Goal: Information Seeking & Learning: Compare options

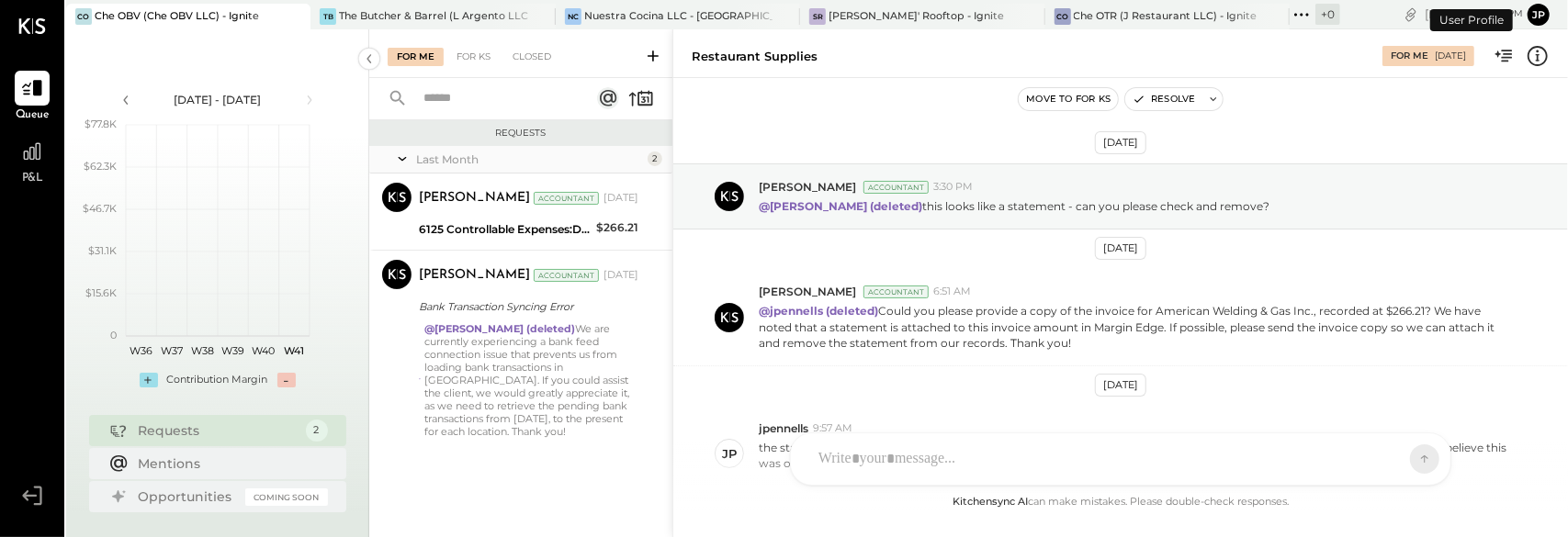
scroll to position [547, 0]
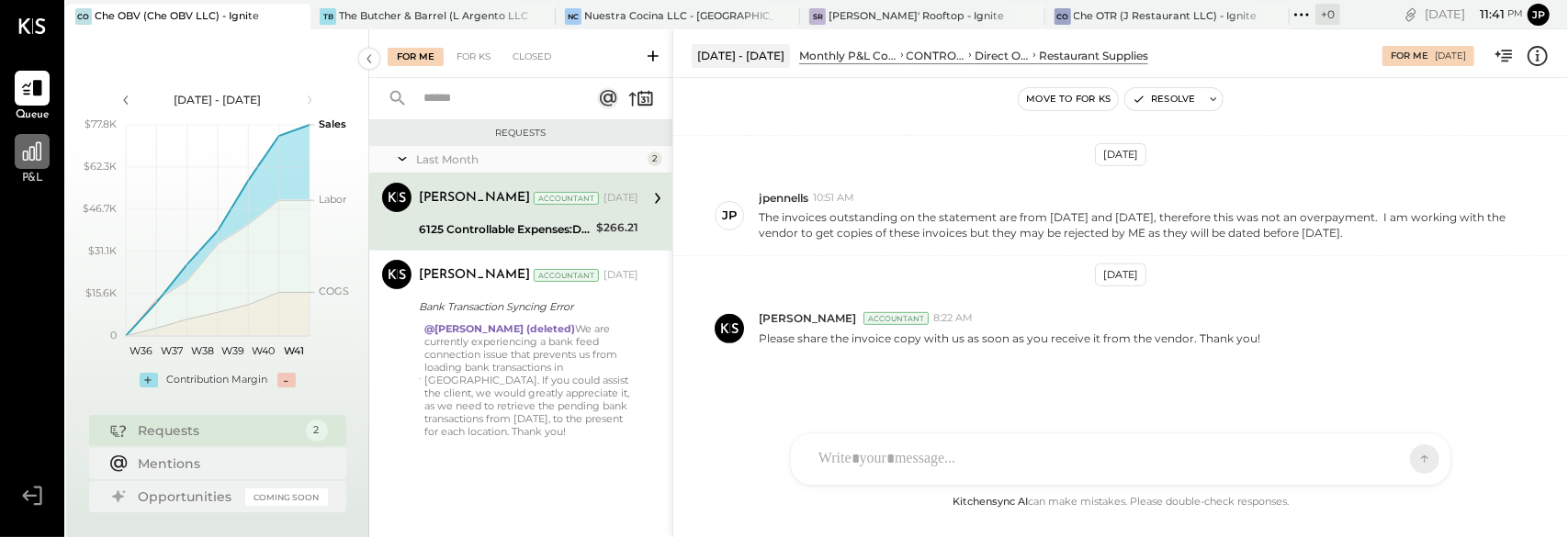
click at [36, 163] on div at bounding box center [32, 151] width 35 height 35
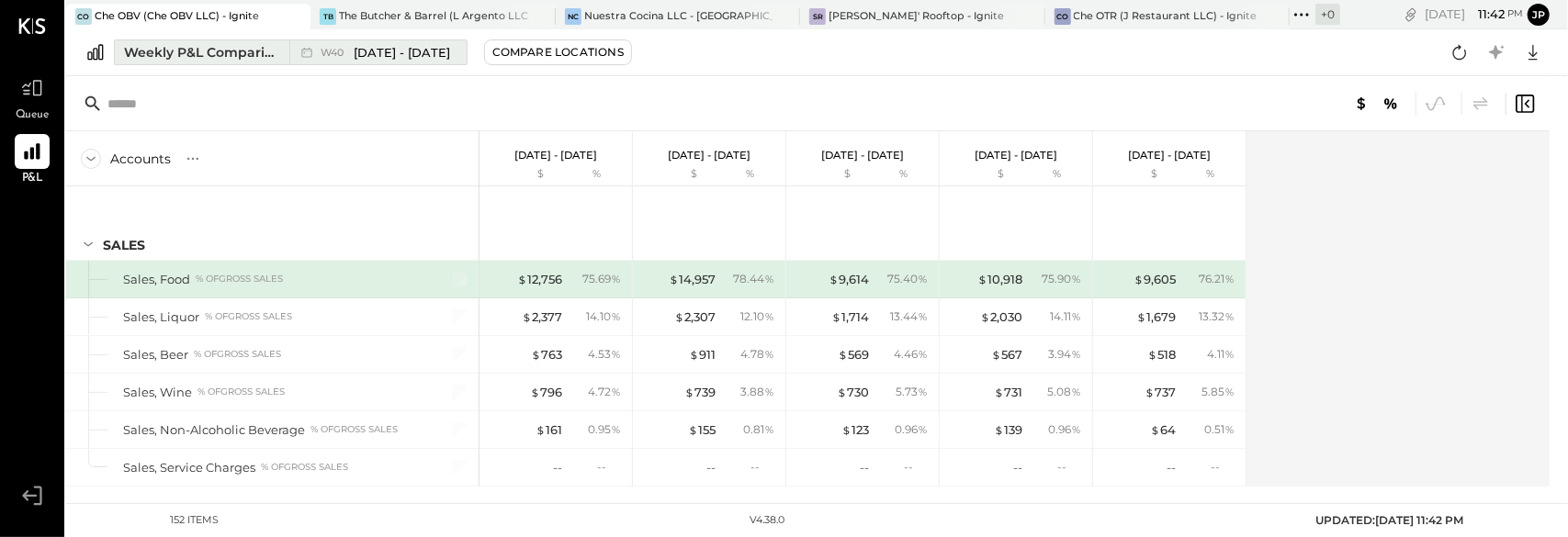
click at [223, 57] on div "Weekly P&L Comparison" at bounding box center [201, 52] width 155 height 19
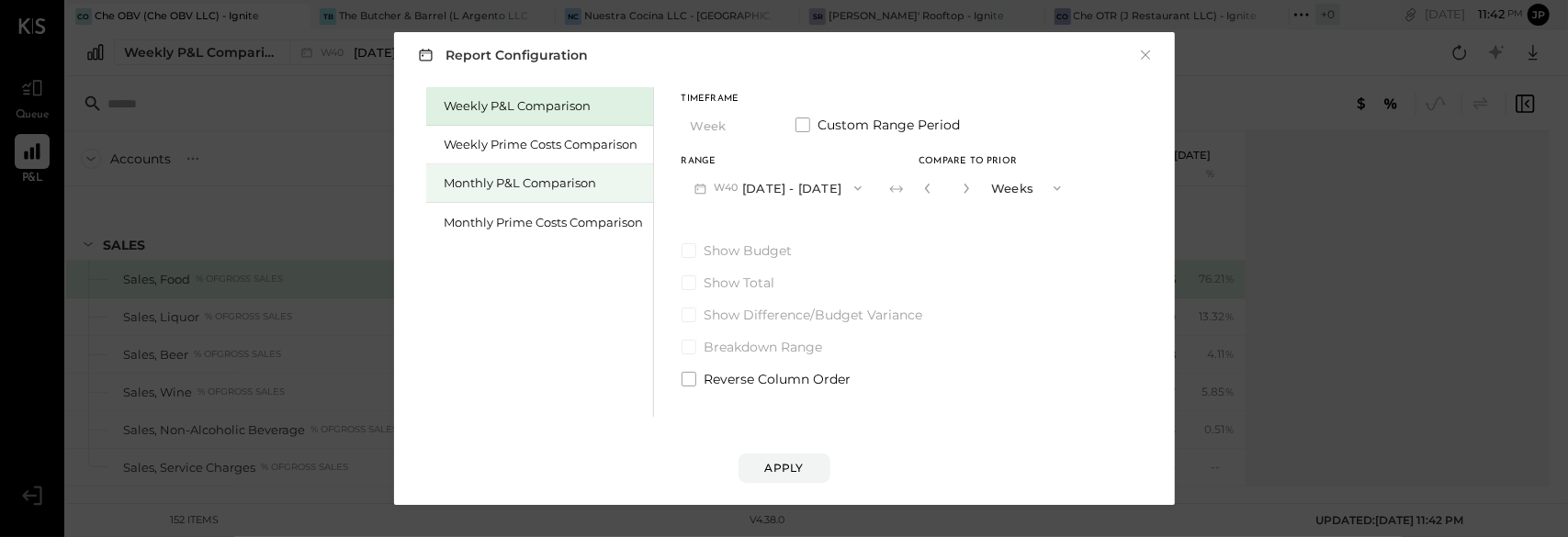
click at [514, 187] on div "Monthly P&L Comparison" at bounding box center [544, 183] width 200 height 18
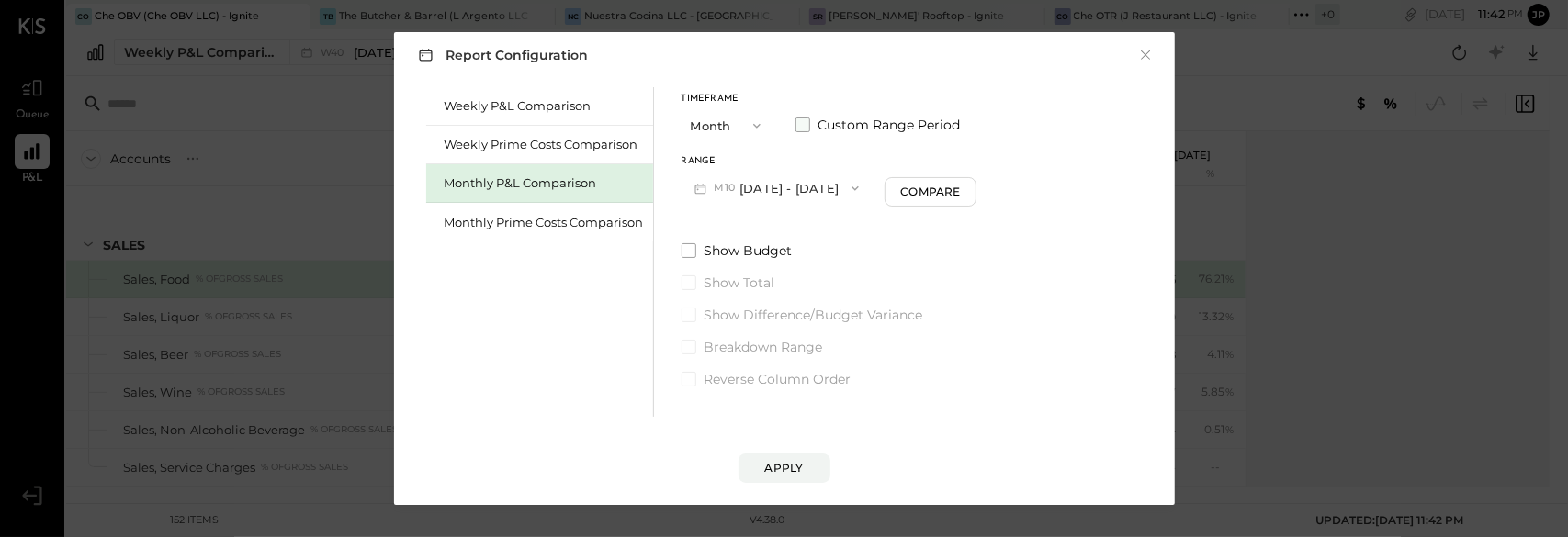
click at [808, 127] on span at bounding box center [803, 125] width 15 height 15
click at [746, 185] on button "[DATE]" at bounding box center [736, 187] width 110 height 34
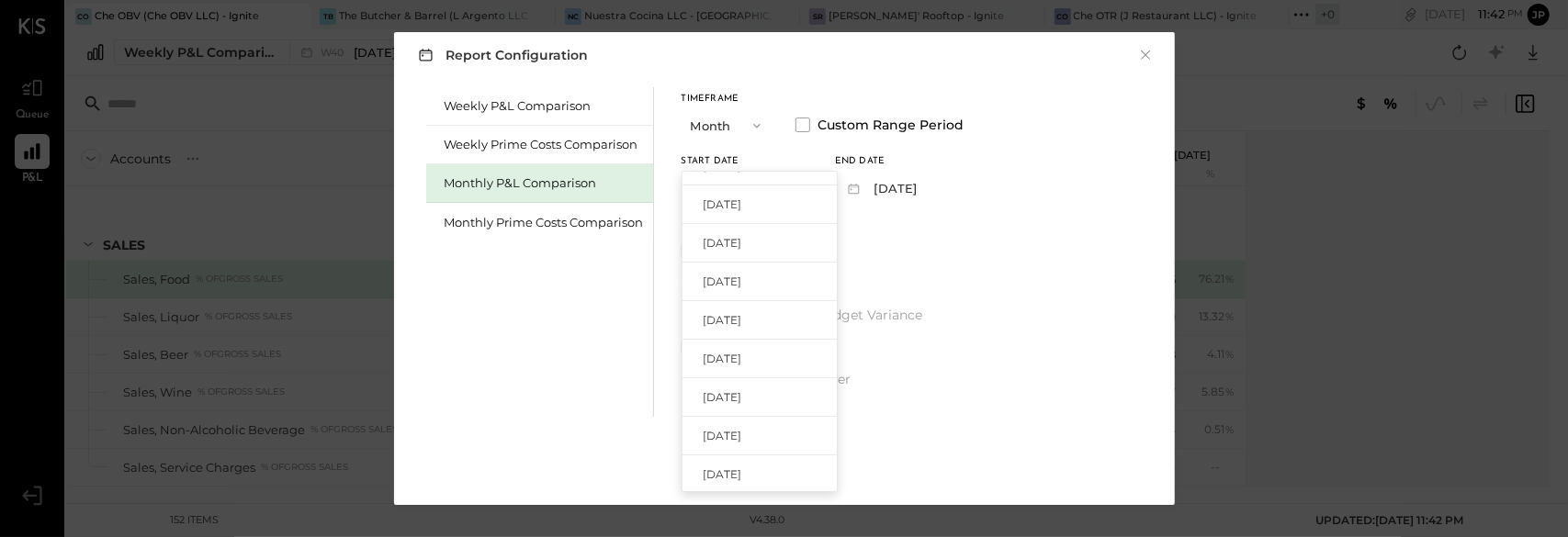
scroll to position [276, 0]
click at [751, 367] on div "[DATE]" at bounding box center [760, 378] width 155 height 38
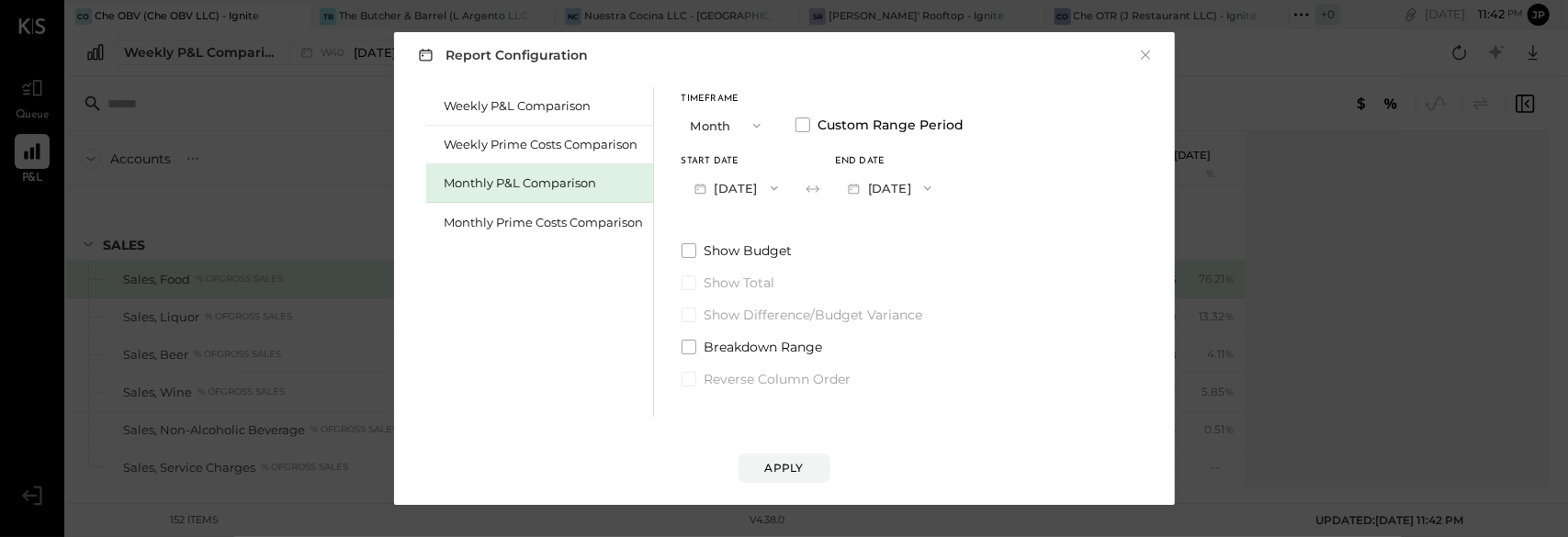
click at [920, 192] on button "[DATE]" at bounding box center [889, 187] width 110 height 34
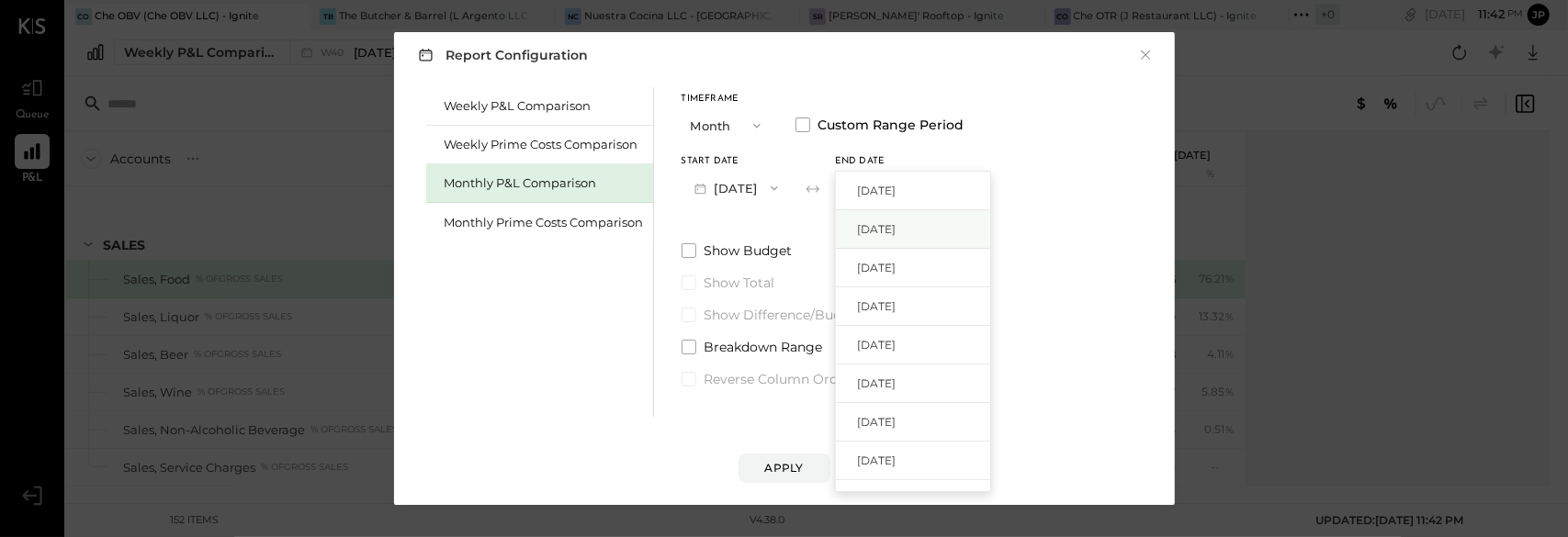
click at [896, 225] on span "[DATE]" at bounding box center [876, 229] width 38 height 16
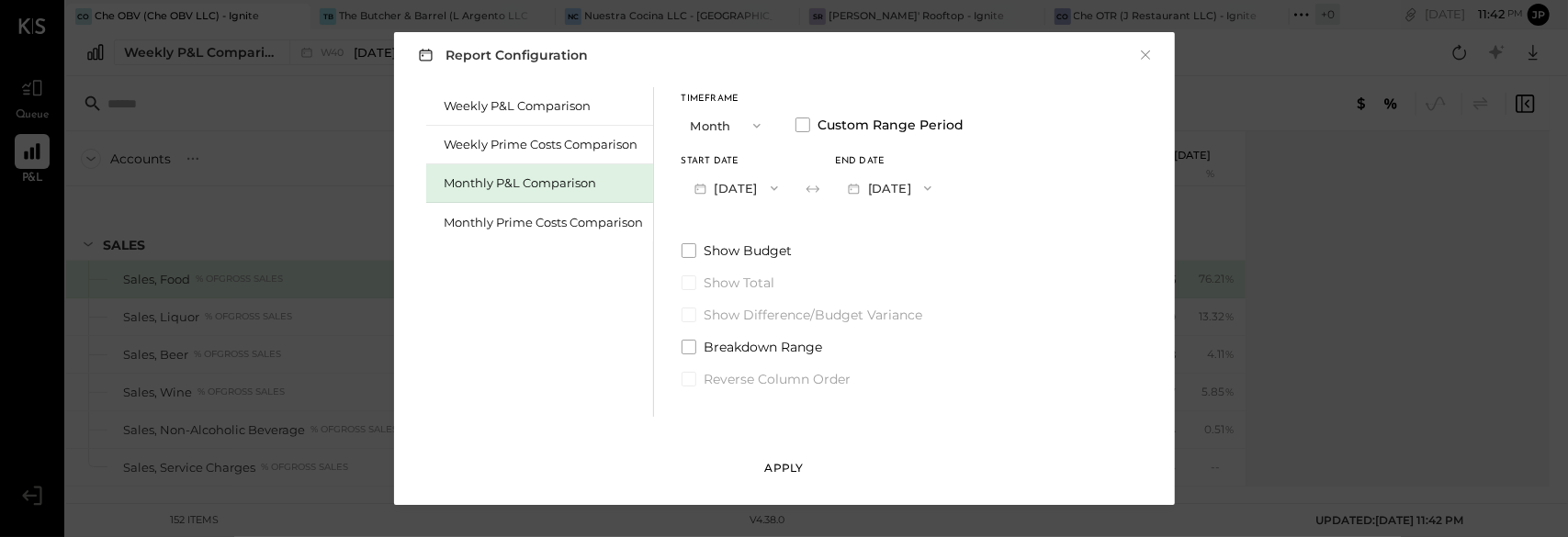
click at [795, 461] on div "Apply" at bounding box center [784, 468] width 38 height 16
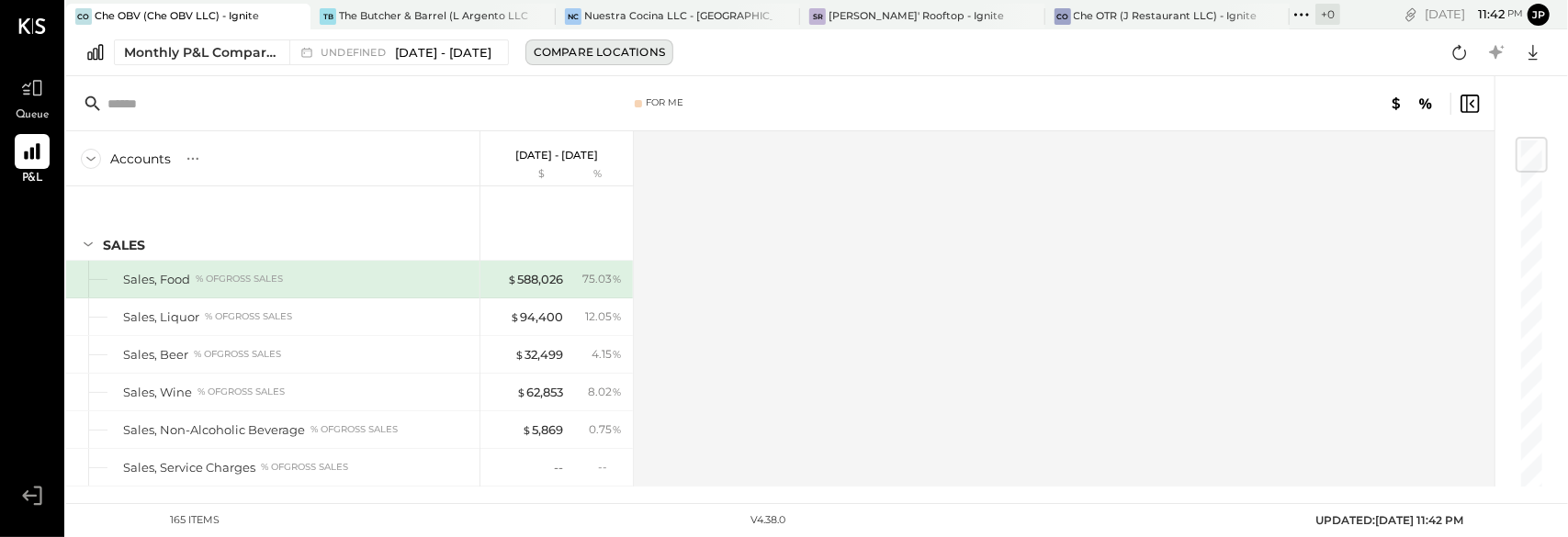
click at [626, 57] on div "Compare Locations" at bounding box center [599, 52] width 131 height 16
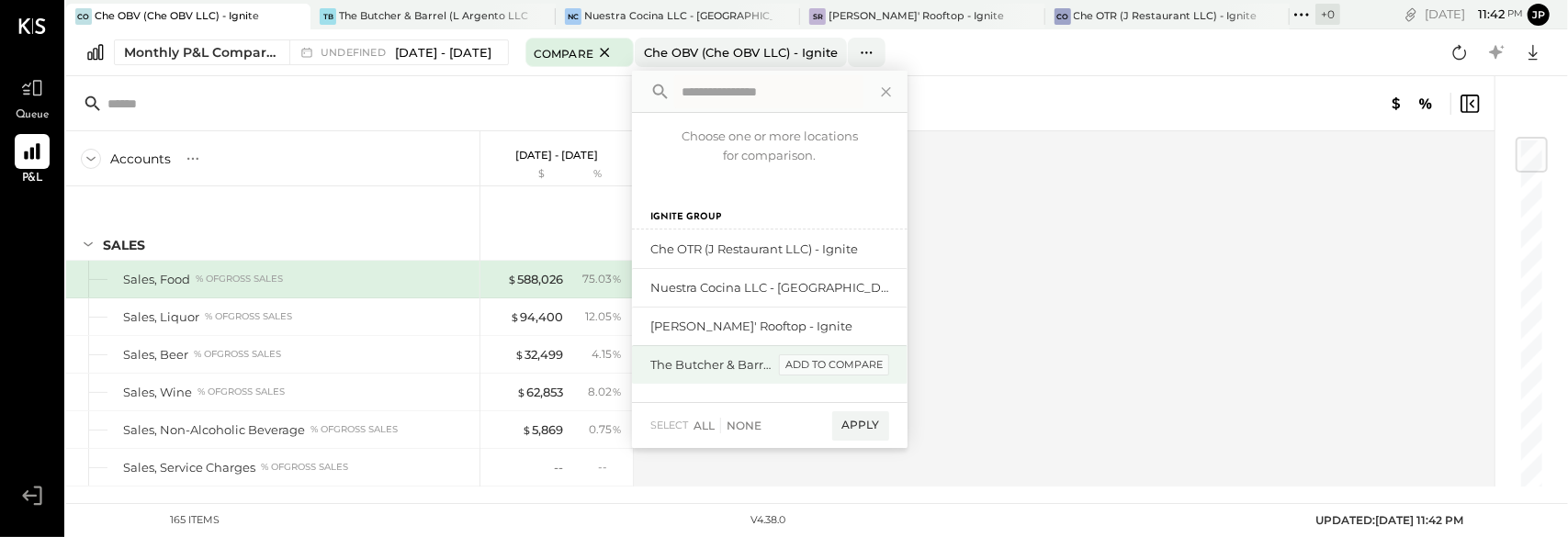
click at [870, 368] on div "add to compare" at bounding box center [834, 365] width 111 height 22
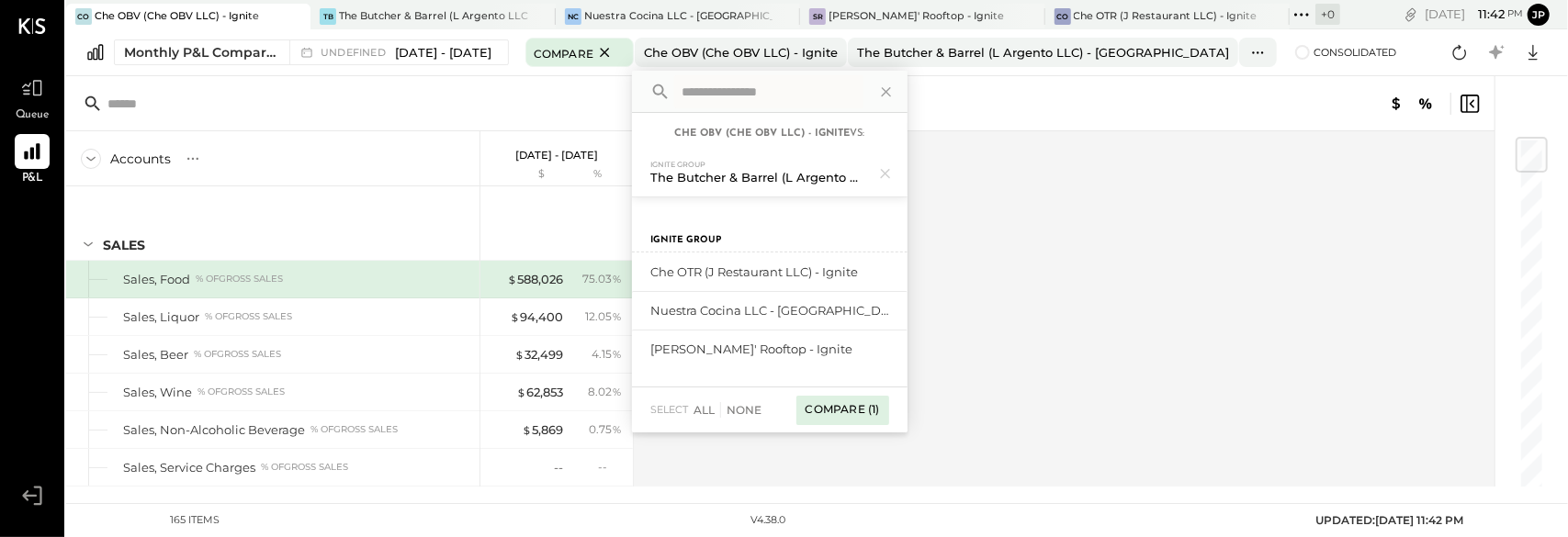
click at [889, 402] on div "Compare (1)" at bounding box center [842, 410] width 93 height 29
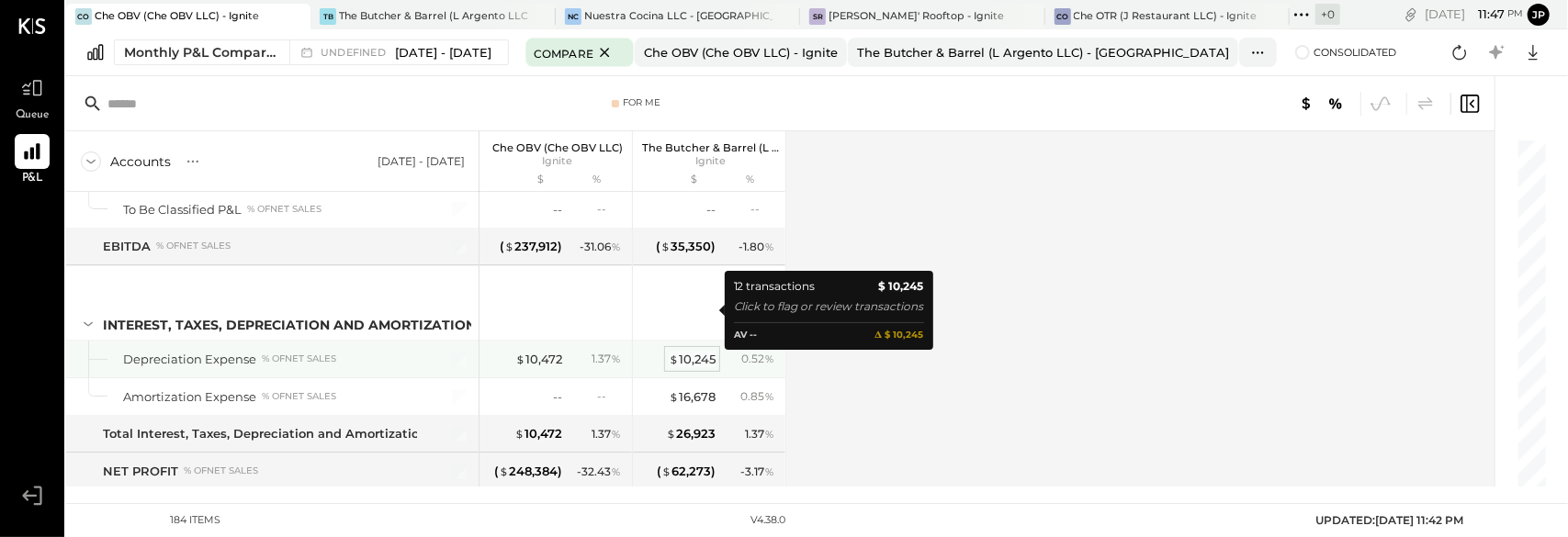
scroll to position [5961, 0]
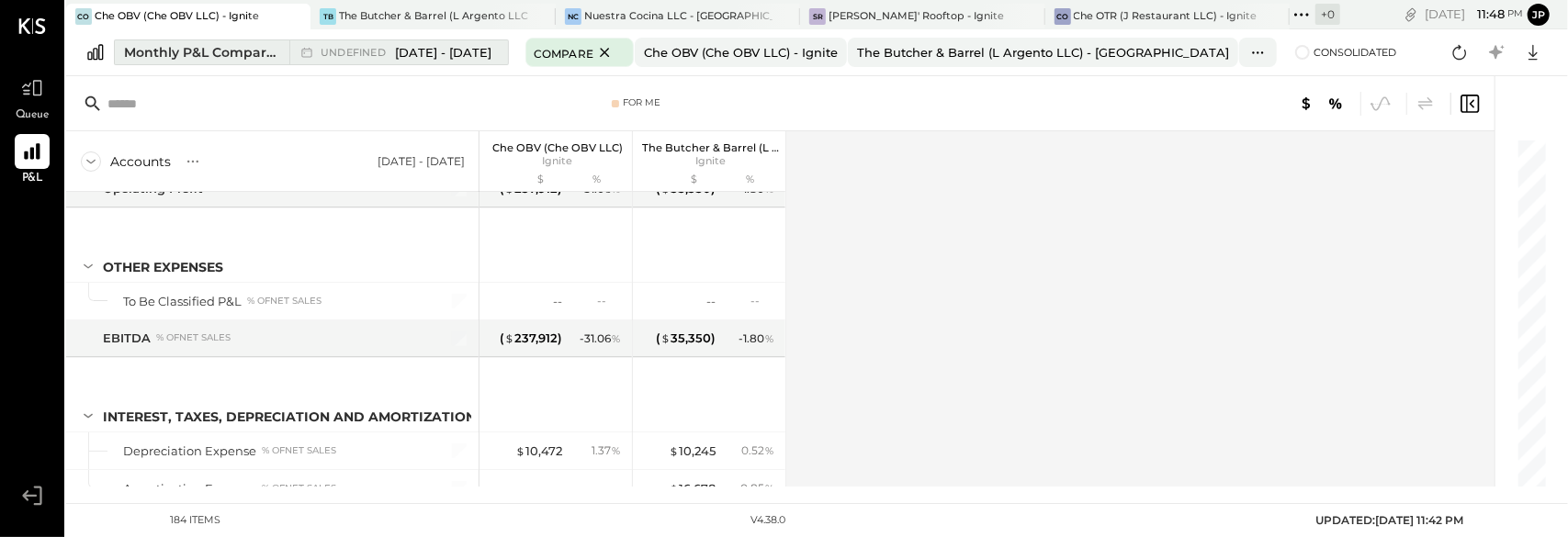
click at [483, 65] on button "Monthly P&L Comparison undefined [DATE] - [DATE]" at bounding box center [310, 52] width 395 height 25
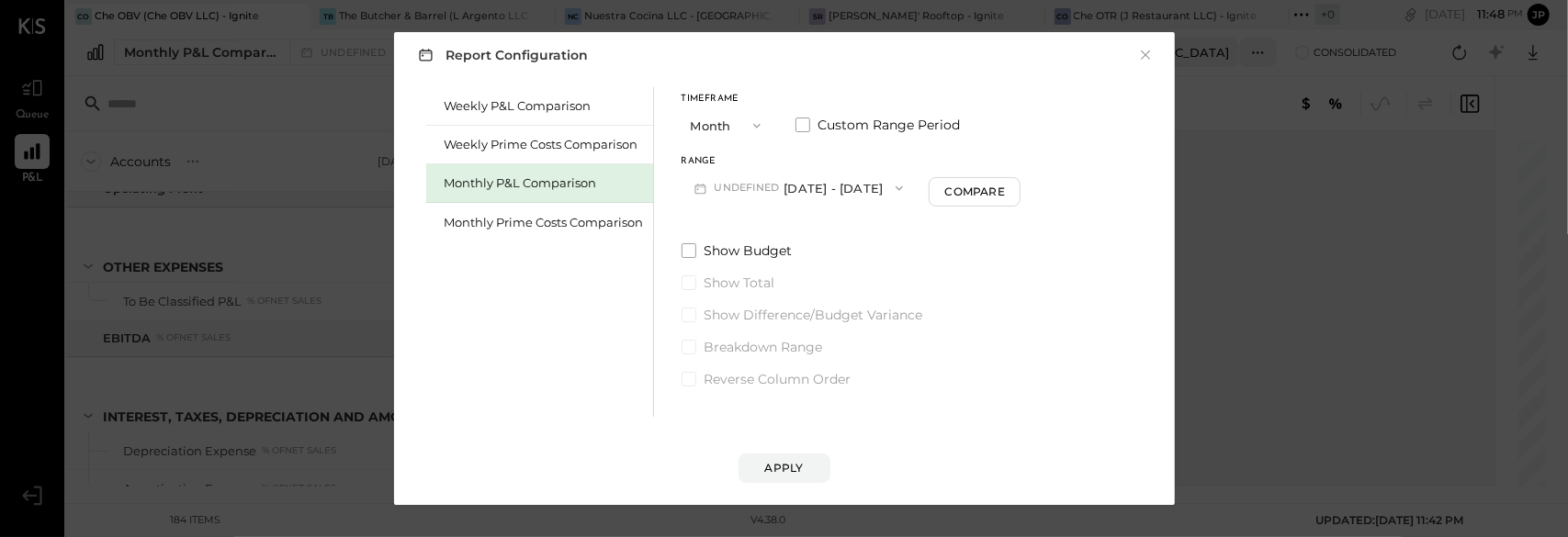
click at [756, 196] on span "undefined" at bounding box center [749, 188] width 69 height 15
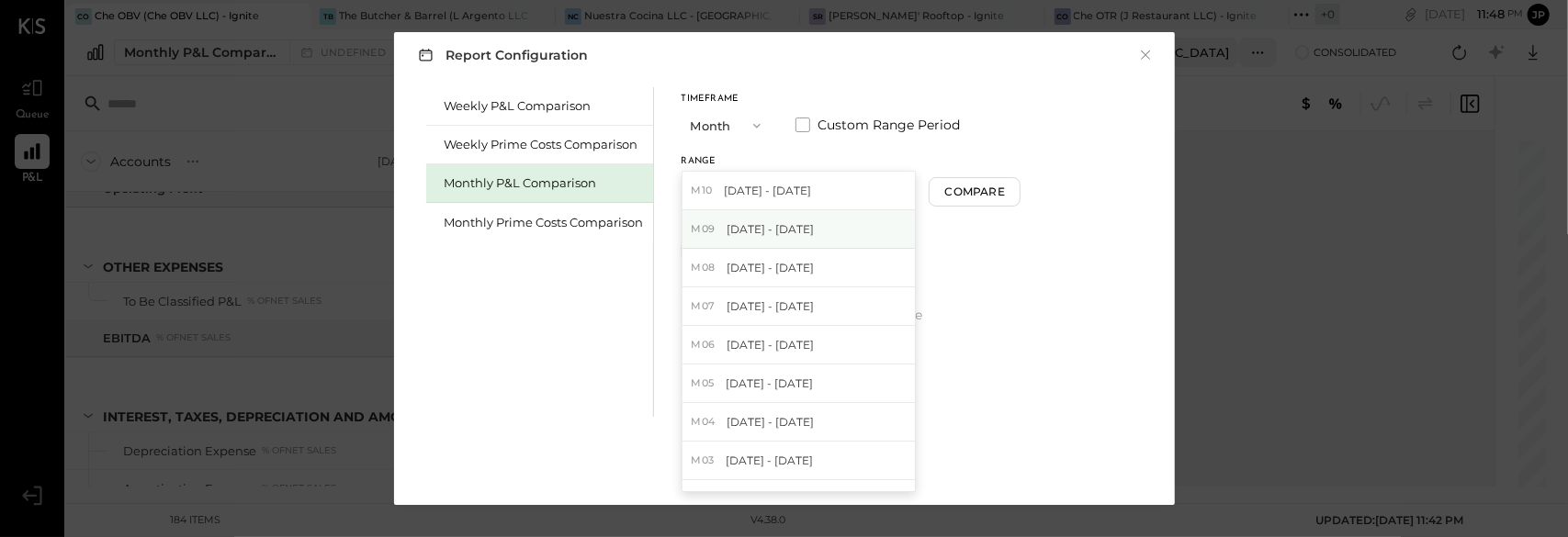
click at [755, 227] on span "[DATE] - [DATE]" at bounding box center [770, 229] width 87 height 16
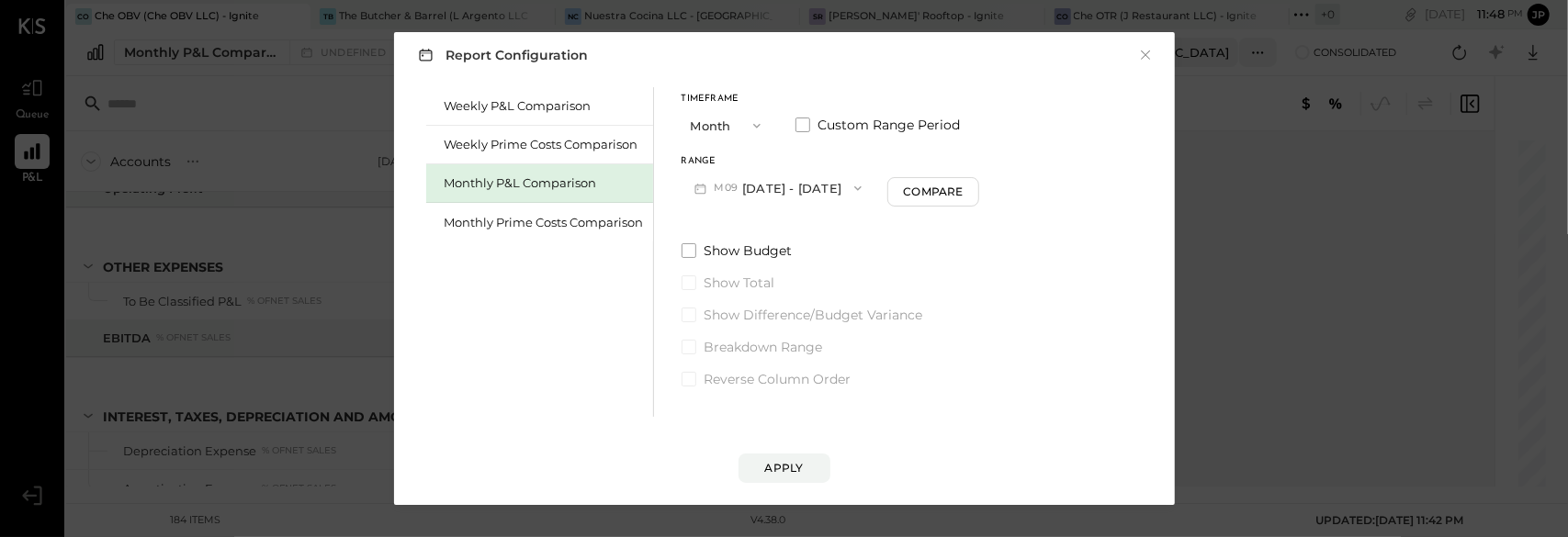
click at [807, 136] on div "Timeframe Month Custom Range Period" at bounding box center [831, 118] width 298 height 48
click at [804, 129] on span at bounding box center [803, 125] width 15 height 15
click at [912, 188] on button "[DATE]" at bounding box center [889, 187] width 110 height 34
click at [743, 185] on button "[DATE]" at bounding box center [736, 187] width 110 height 34
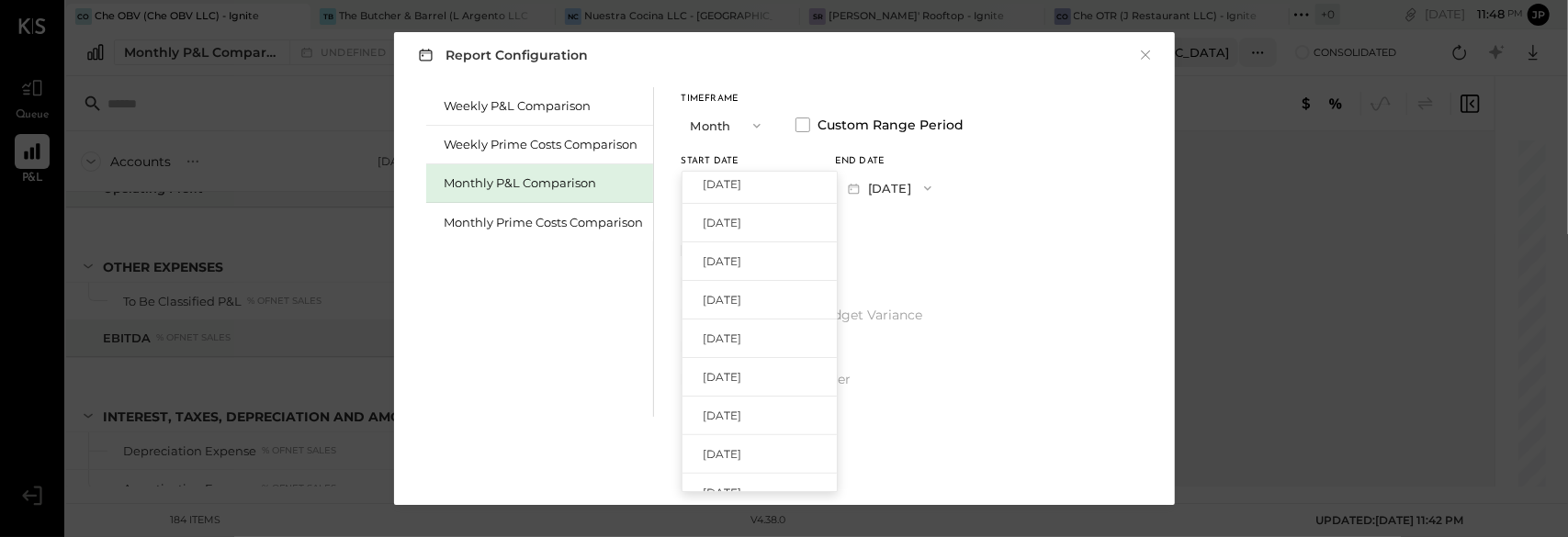
scroll to position [367, 0]
click at [742, 319] on span "[DATE]" at bounding box center [722, 324] width 38 height 16
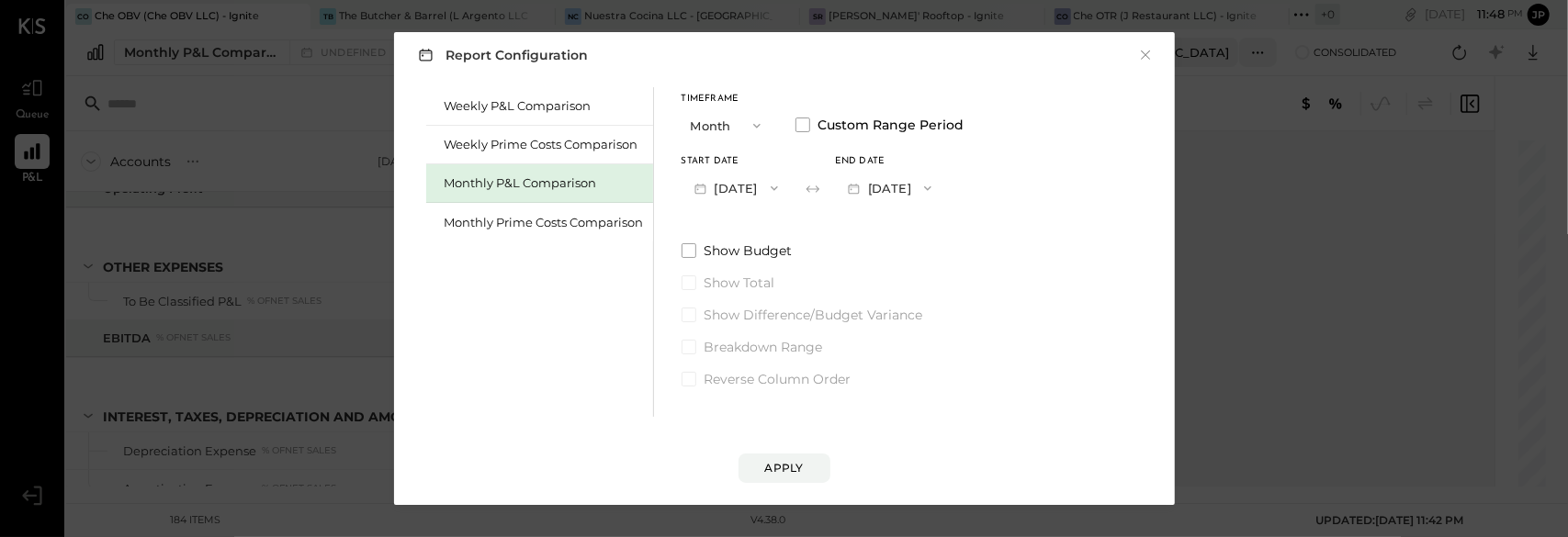
click at [906, 194] on button "[DATE]" at bounding box center [889, 187] width 110 height 34
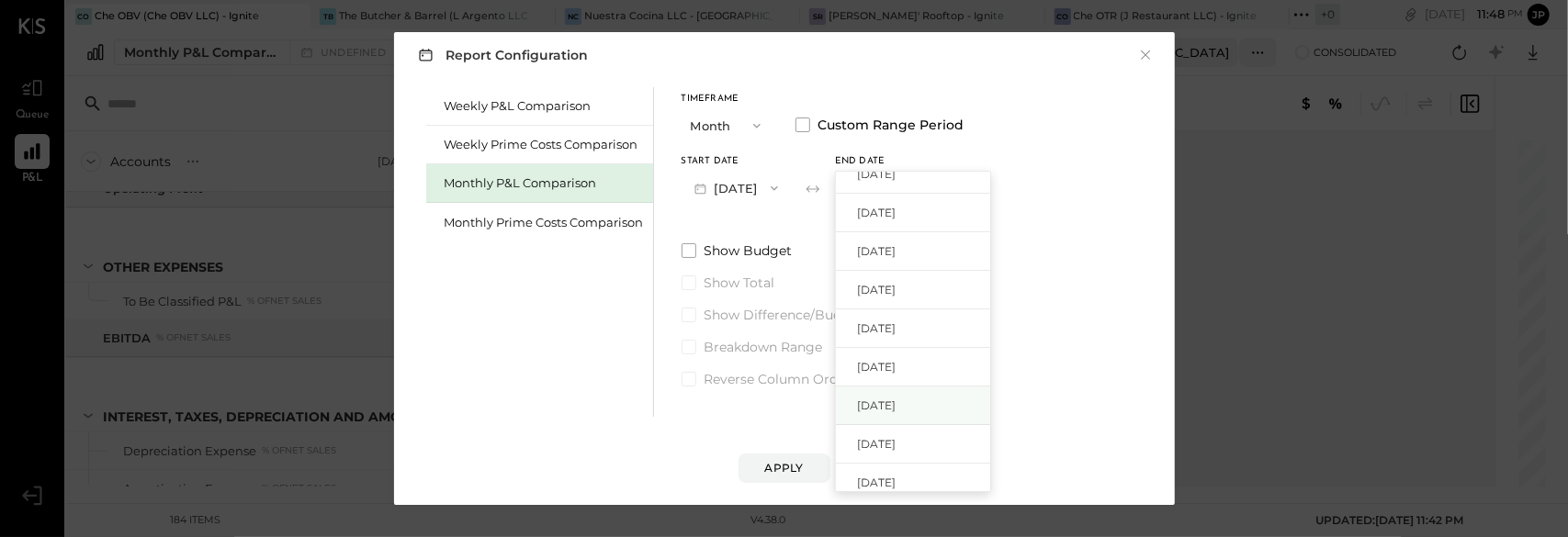
scroll to position [0, 0]
click at [896, 263] on span "[DATE]" at bounding box center [876, 267] width 38 height 16
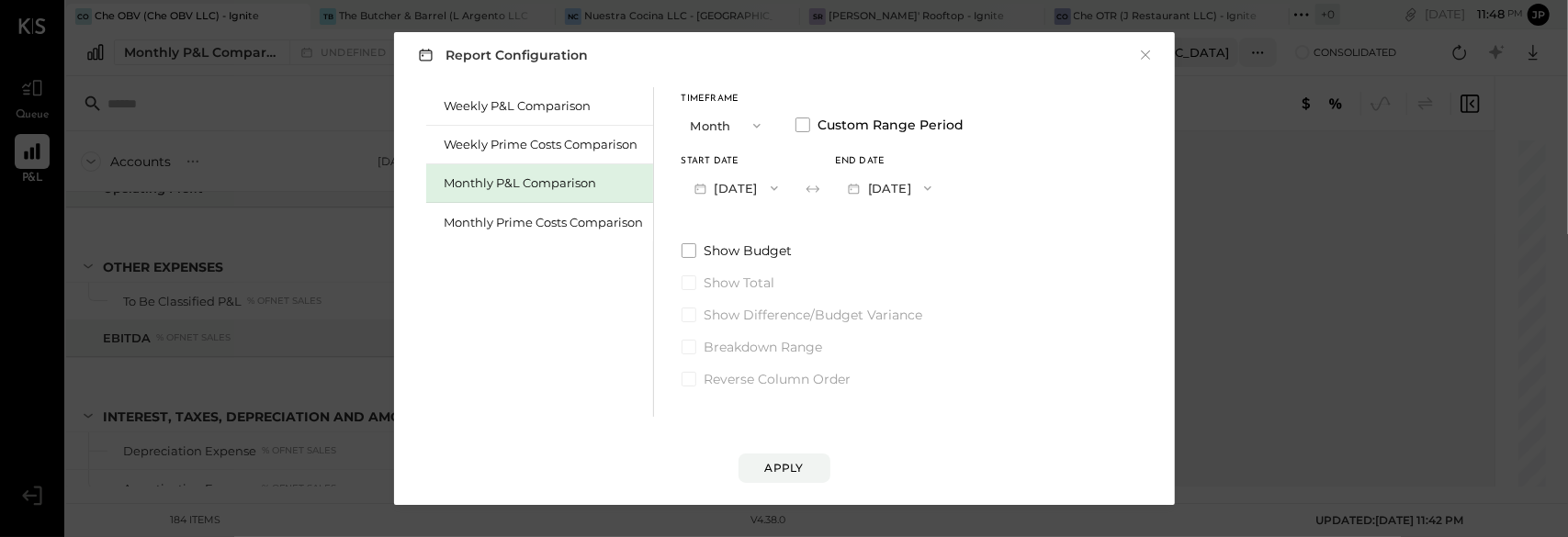
click at [776, 464] on div "Apply" at bounding box center [784, 468] width 38 height 16
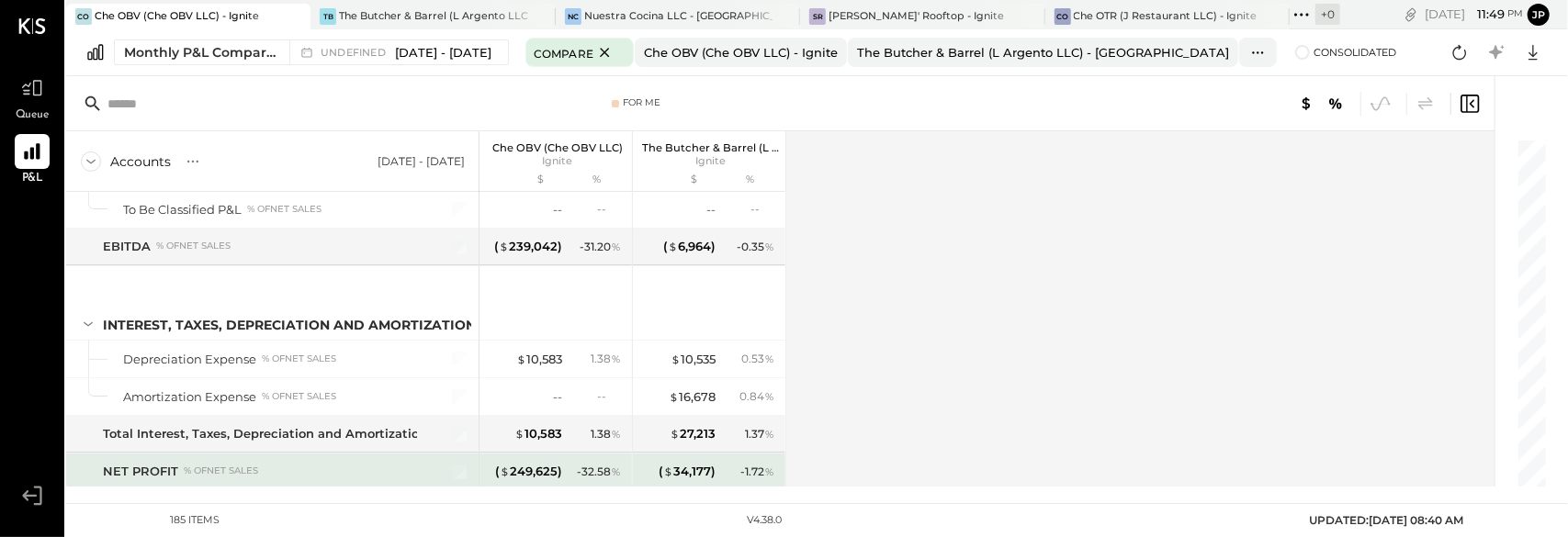
scroll to position [5999, 0]
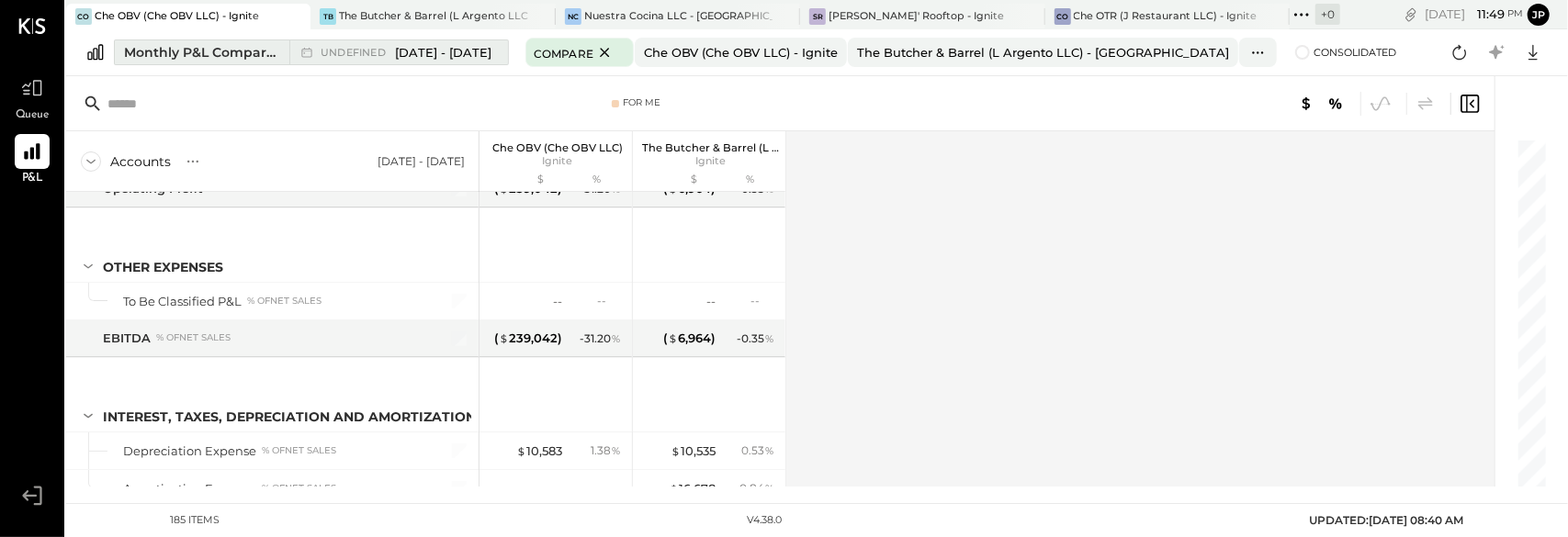
click at [484, 49] on span "[DATE] - [DATE]" at bounding box center [443, 52] width 97 height 18
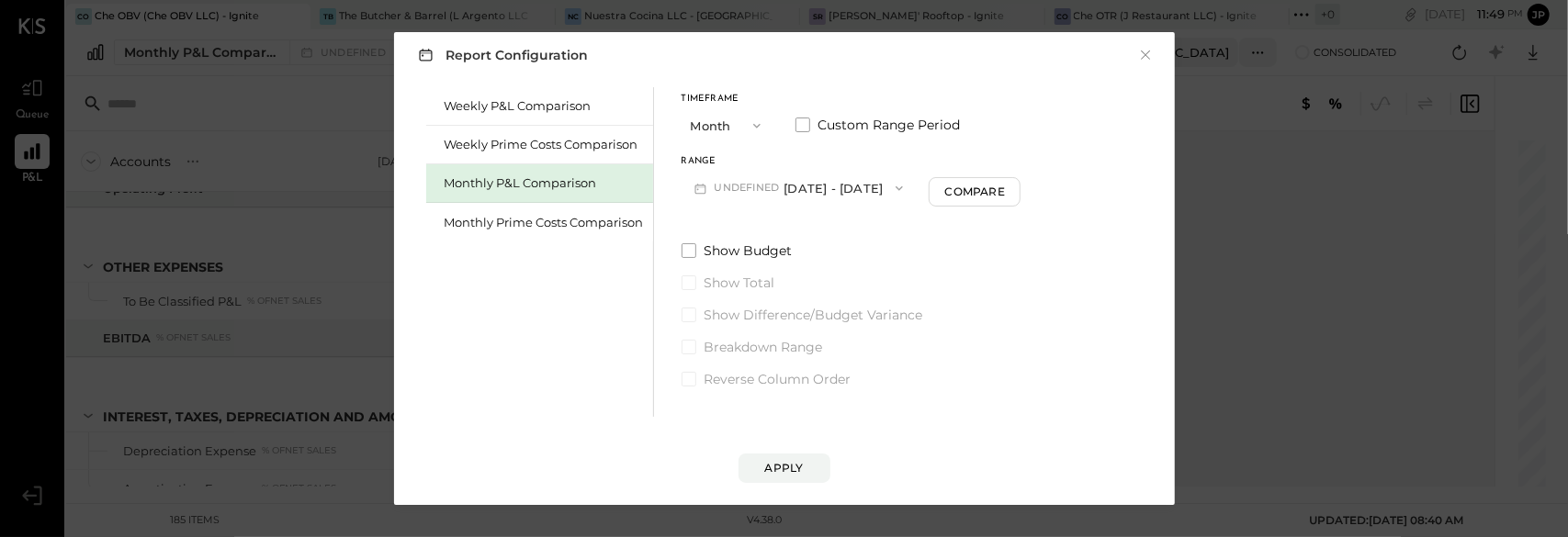
click at [747, 127] on span "button" at bounding box center [751, 126] width 23 height 15
click at [747, 127] on div "Month" at bounding box center [728, 126] width 90 height 33
click at [782, 190] on button "M10 [DATE] - [DATE]" at bounding box center [777, 187] width 191 height 34
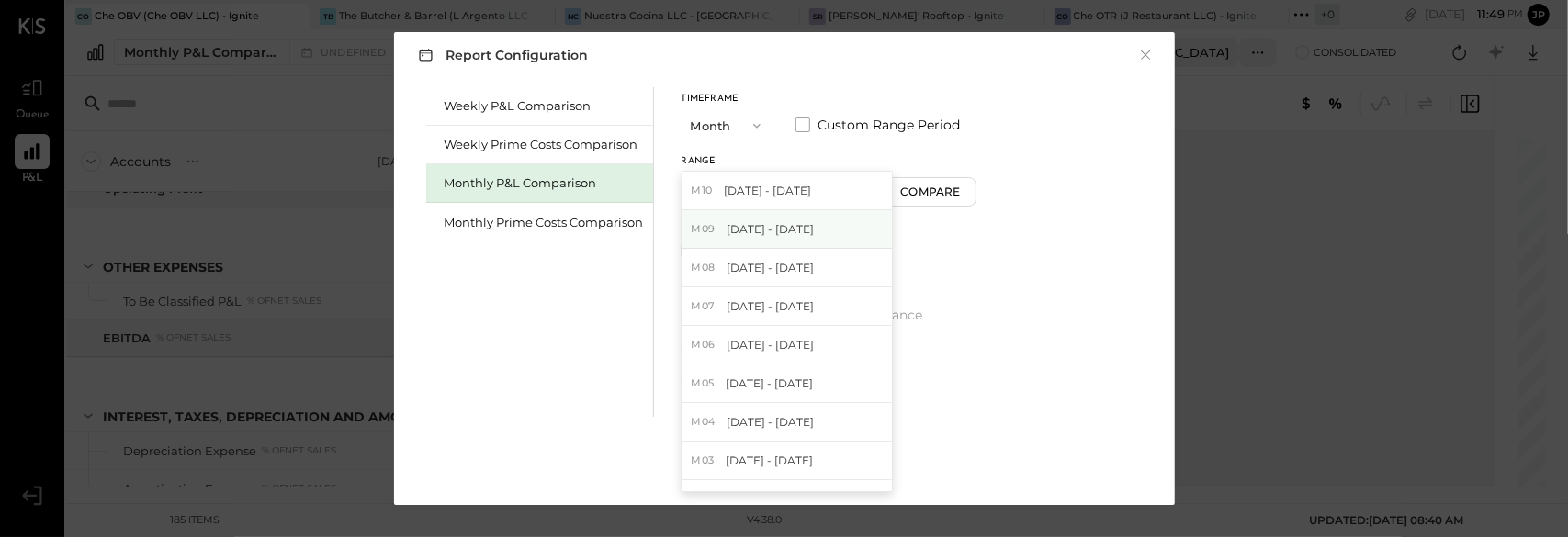
click at [782, 231] on span "[DATE] - [DATE]" at bounding box center [770, 229] width 87 height 16
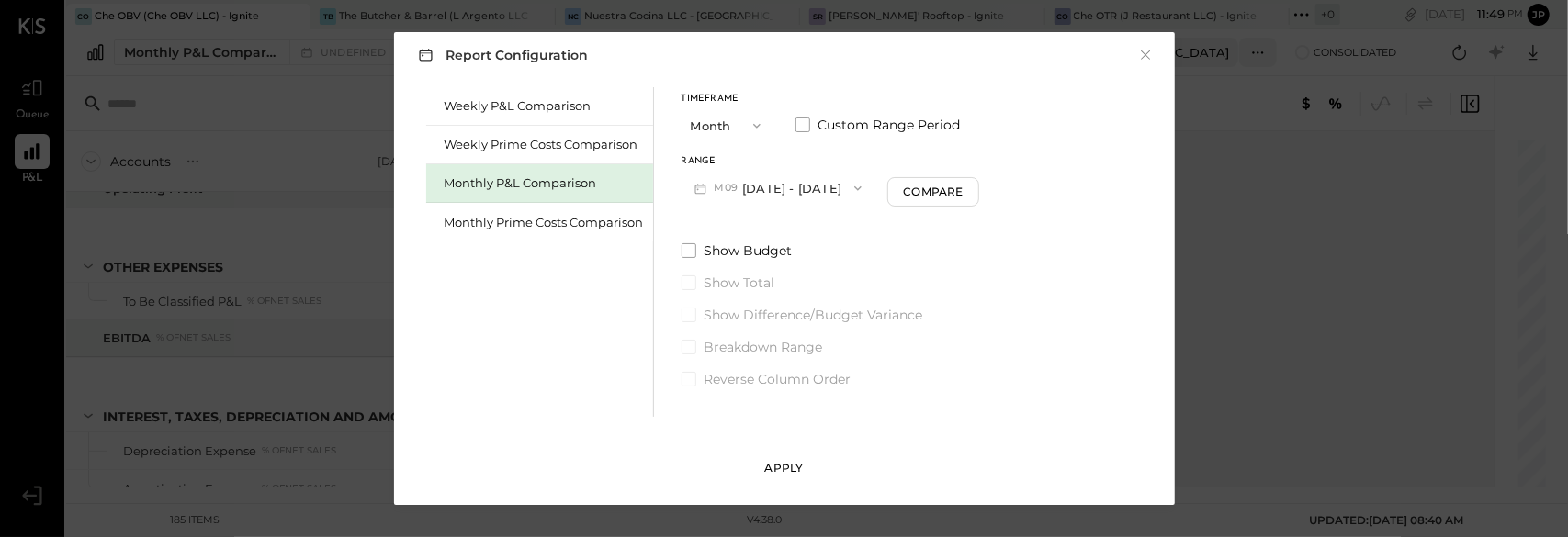
click at [805, 466] on button "Apply" at bounding box center [784, 468] width 92 height 29
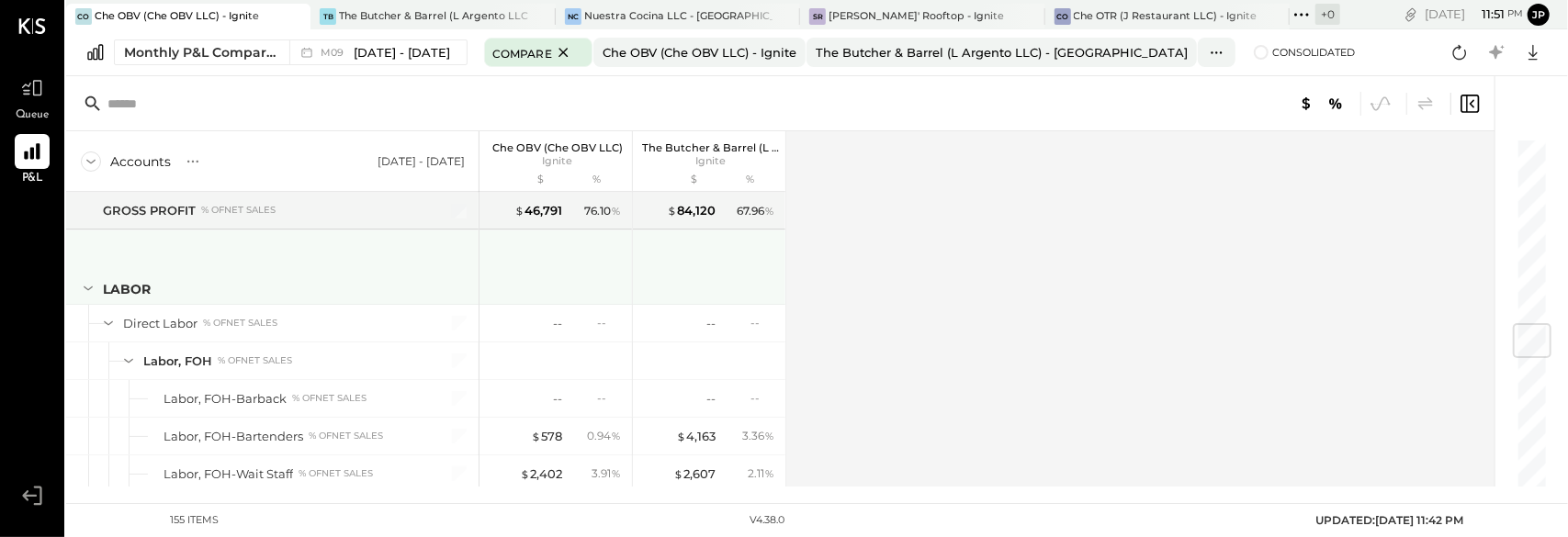
scroll to position [1560, 0]
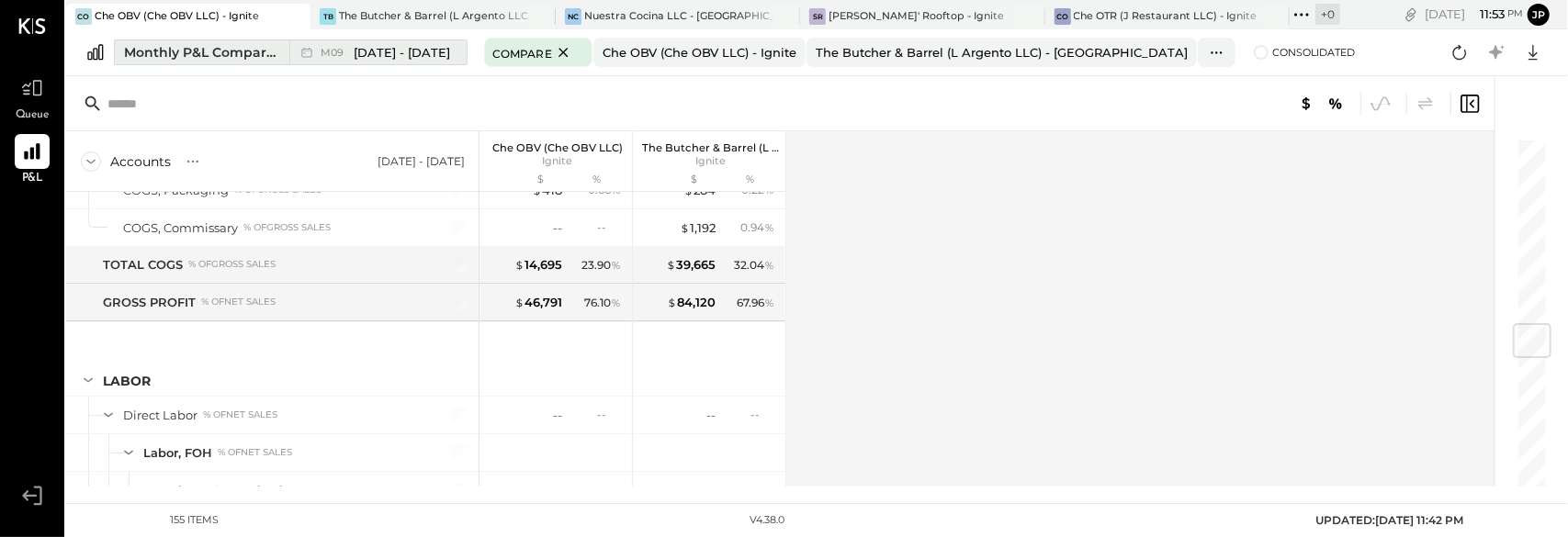
click at [401, 47] on span "[DATE] - [DATE]" at bounding box center [401, 52] width 97 height 18
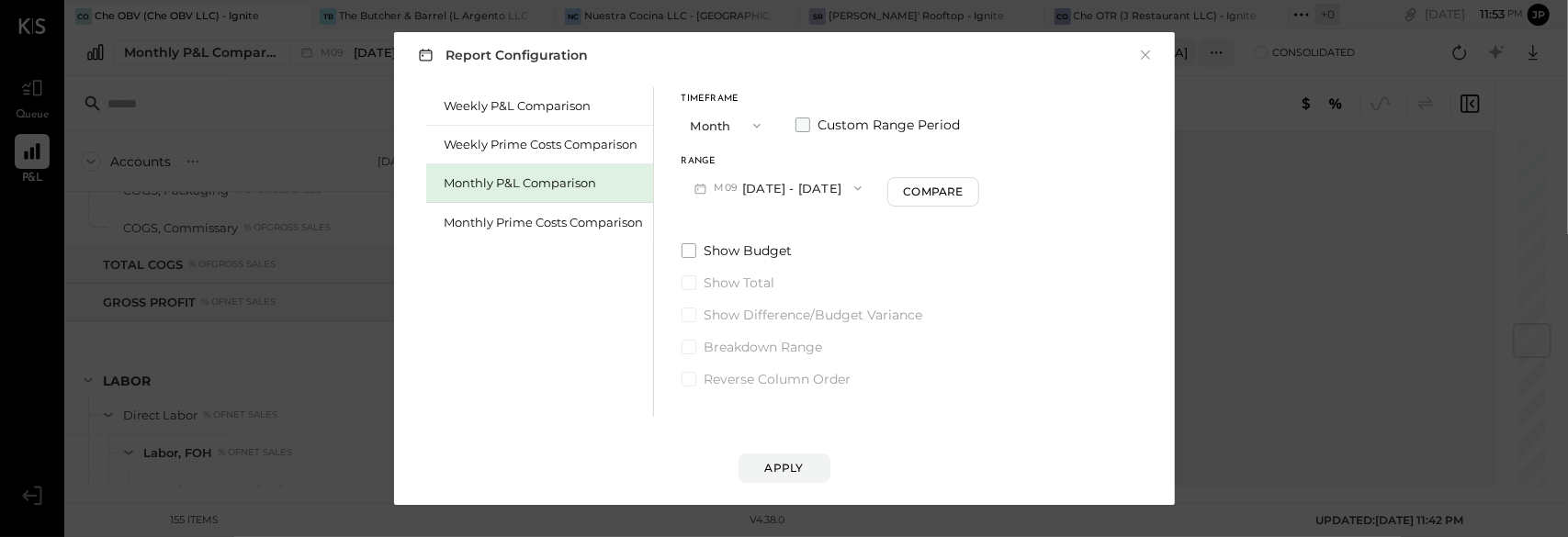
click at [800, 129] on span at bounding box center [803, 125] width 15 height 15
click at [742, 194] on button "[DATE]" at bounding box center [736, 187] width 110 height 34
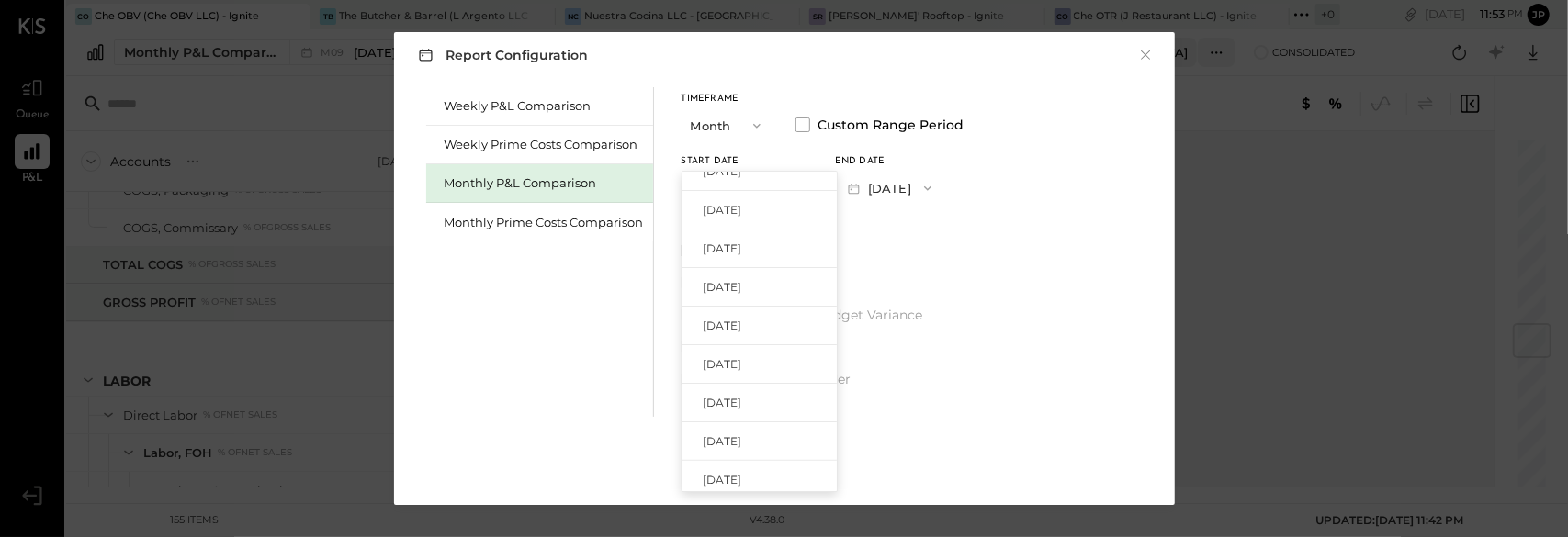
scroll to position [367, 0]
click at [742, 323] on span "[DATE]" at bounding box center [722, 324] width 38 height 16
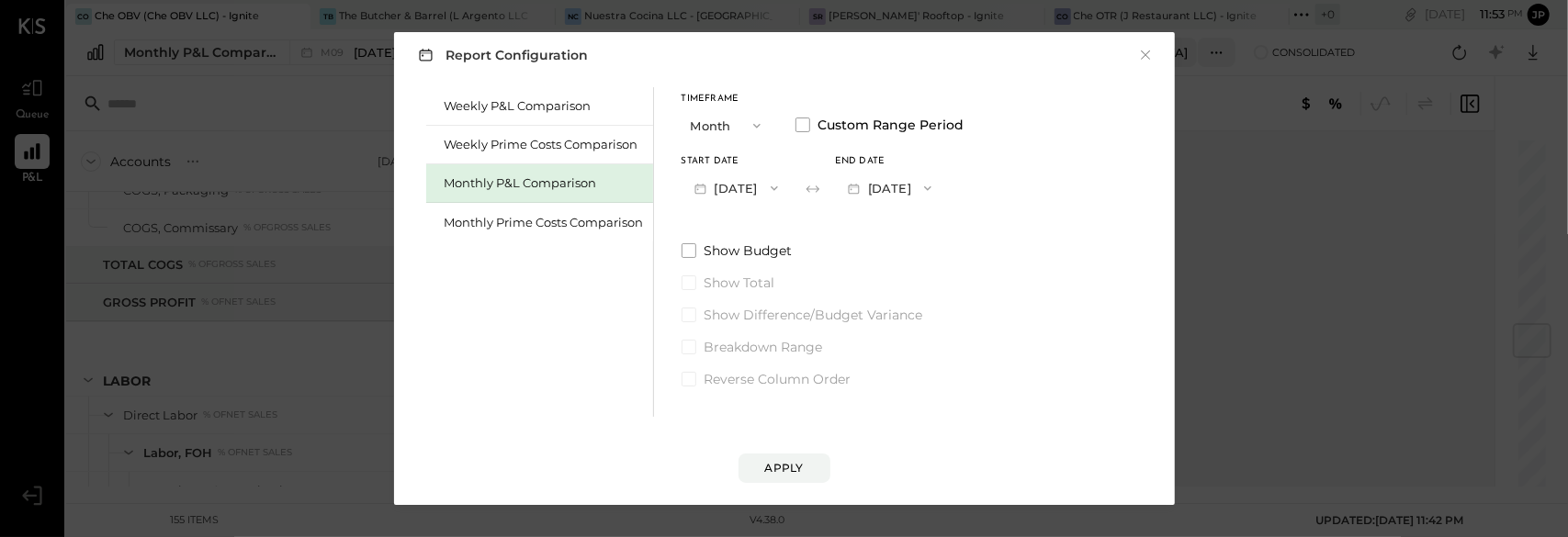
click at [926, 186] on button "[DATE]" at bounding box center [889, 187] width 110 height 34
click at [896, 268] on span "[DATE]" at bounding box center [876, 267] width 38 height 16
click at [807, 464] on button "Apply" at bounding box center [784, 468] width 92 height 29
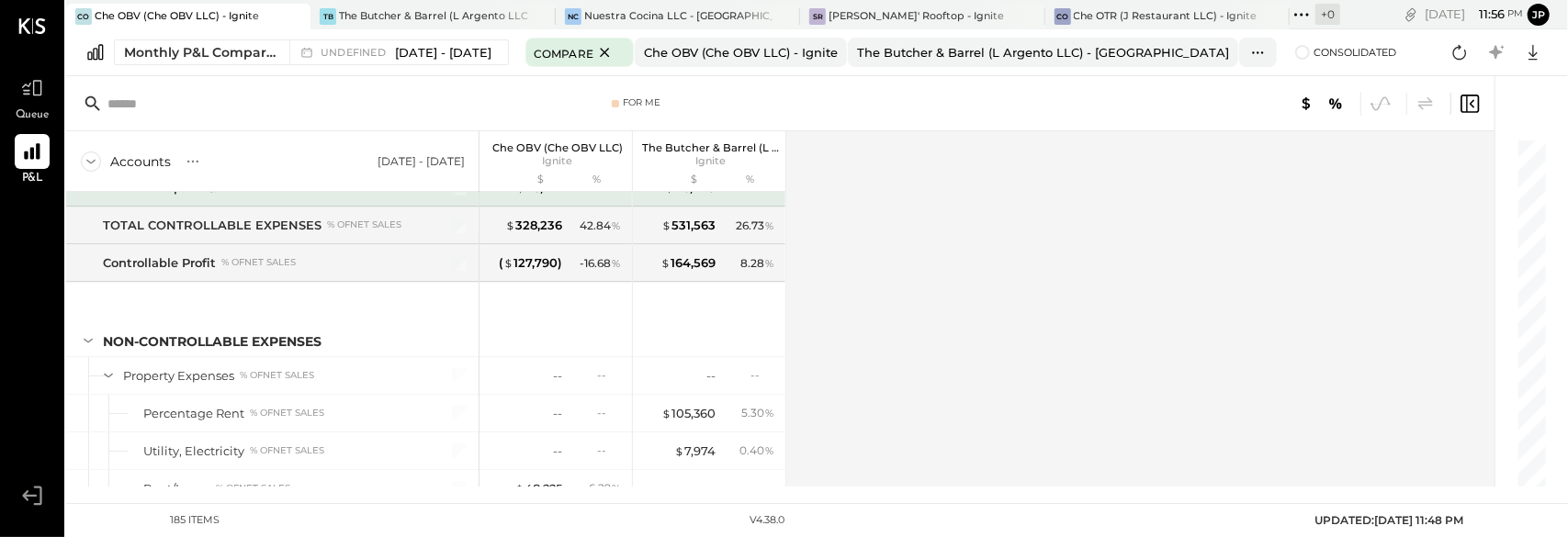
scroll to position [5080, 0]
